Goal: Navigation & Orientation: Find specific page/section

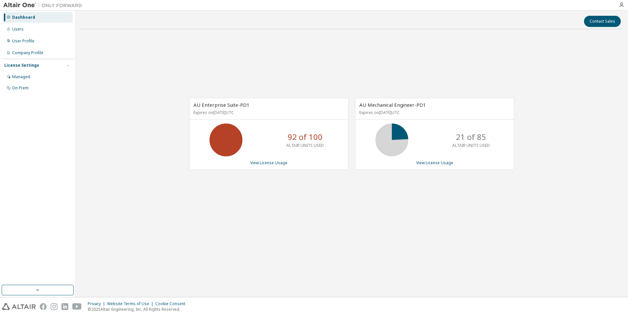
click at [200, 184] on div "AU Enterprise Suite-PD1 Expires on [DATE] UTC 92 of 100 ALTAIR UNITS USED View …" at bounding box center [352, 136] width 546 height 205
click at [173, 217] on div "AU Enterprise Suite-PD1 Expires on [DATE] UTC 92 of 100 ALTAIR UNITS USED View …" at bounding box center [352, 136] width 546 height 205
